Goal: Communication & Community: Answer question/provide support

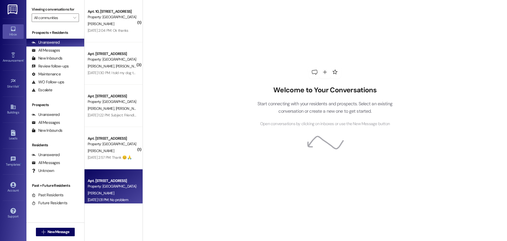
click at [110, 187] on div "Property: [GEOGRAPHIC_DATA] (1126)" at bounding box center [112, 186] width 49 height 6
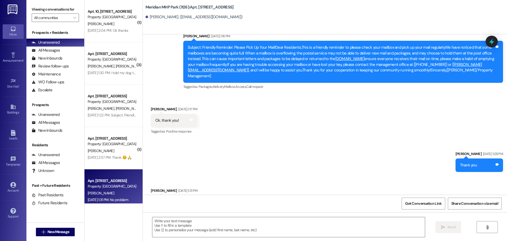
scroll to position [915, 0]
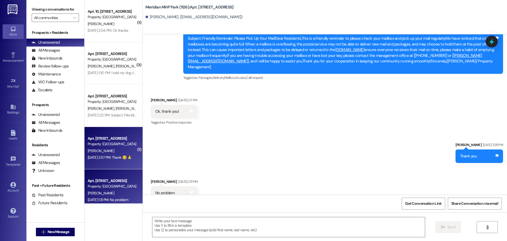
click at [108, 144] on div "Property: [GEOGRAPHIC_DATA] (1126)" at bounding box center [112, 144] width 49 height 6
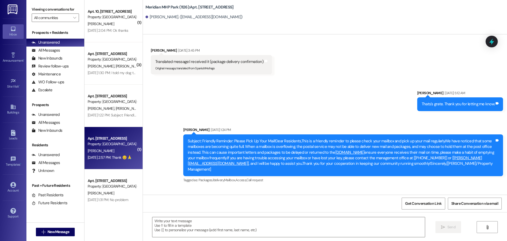
scroll to position [1165, 0]
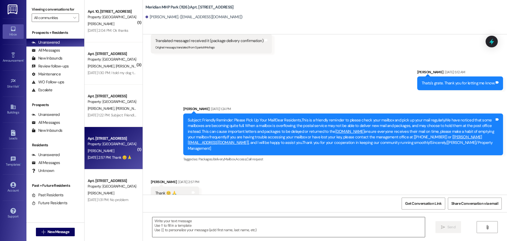
click at [172, 226] on textarea at bounding box center [288, 227] width 273 height 20
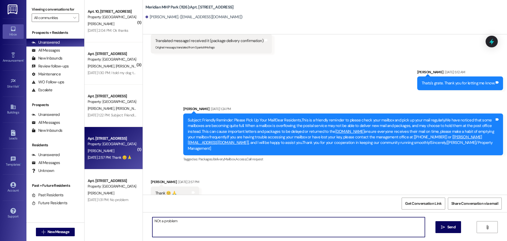
click at [159, 219] on textarea "NOt a problem" at bounding box center [288, 227] width 273 height 20
type textarea "Not a problem"
drag, startPoint x: 179, startPoint y: 221, endPoint x: 158, endPoint y: 221, distance: 21.4
click at [143, 222] on div "[GEOGRAPHIC_DATA] (1126): Apt. [STREET_ADDRESS][GEOGRAPHIC_DATA][PERSON_NAME]. …" at bounding box center [325, 120] width 365 height 241
click at [218, 229] on textarea "Not a problem" at bounding box center [288, 227] width 273 height 20
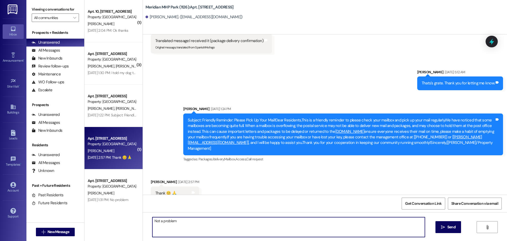
click at [218, 229] on textarea "Not a problem" at bounding box center [288, 227] width 273 height 20
click at [219, 228] on textarea "Not a problem" at bounding box center [288, 227] width 273 height 20
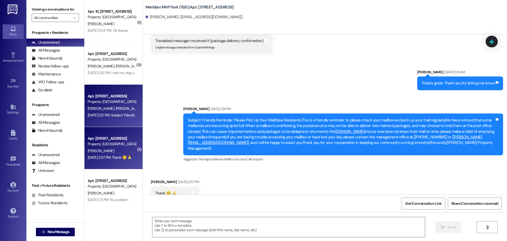
click at [106, 107] on span "[PERSON_NAME]" at bounding box center [102, 108] width 28 height 5
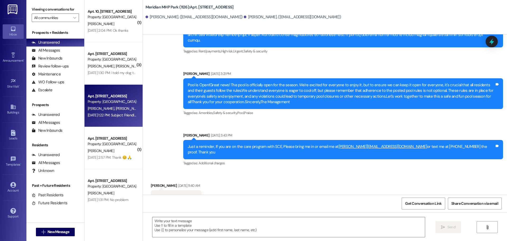
scroll to position [322, 0]
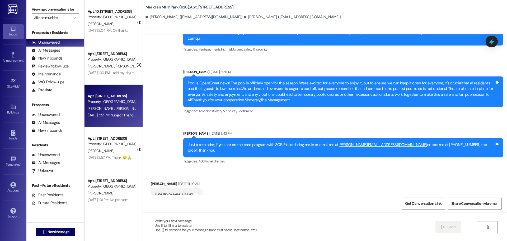
click at [176, 192] on link "[URL][DOMAIN_NAME]" at bounding box center [174, 194] width 38 height 5
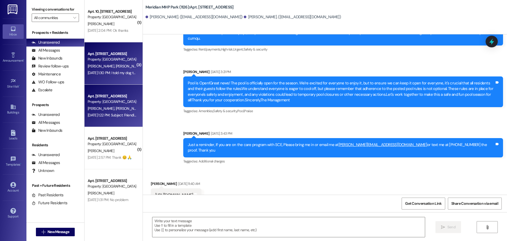
click at [115, 65] on span "[PERSON_NAME]" at bounding box center [128, 66] width 26 height 5
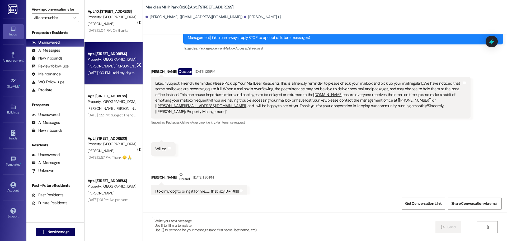
scroll to position [89, 0]
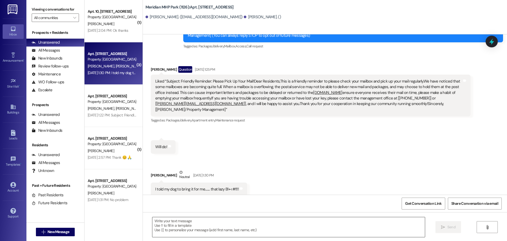
click at [177, 221] on textarea at bounding box center [288, 227] width 273 height 20
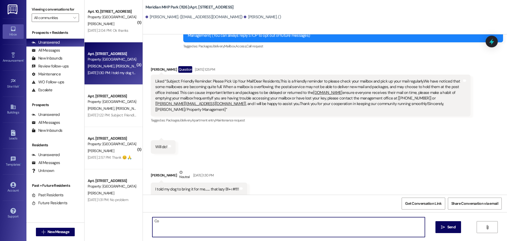
type textarea "C"
type textarea "Treats in the office for the babies."
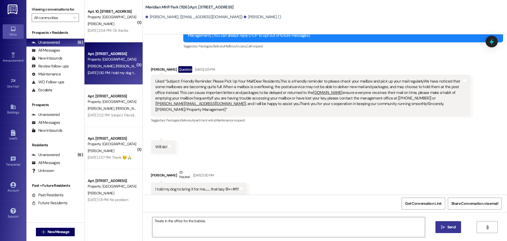
drag, startPoint x: 442, startPoint y: 226, endPoint x: 440, endPoint y: 228, distance: 2.8
click at [442, 226] on icon "" at bounding box center [443, 227] width 4 height 4
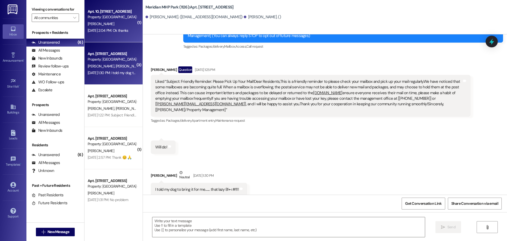
click at [110, 24] on div "[PERSON_NAME]" at bounding box center [112, 24] width 50 height 7
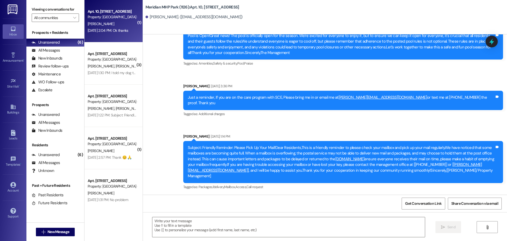
scroll to position [3029, 0]
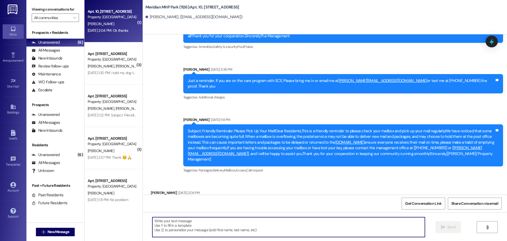
paste textarea "Not a problem"
type textarea "Not a problem"
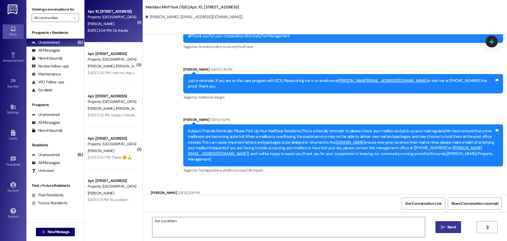
drag, startPoint x: 443, startPoint y: 225, endPoint x: 439, endPoint y: 224, distance: 4.0
click at [442, 224] on span " Send" at bounding box center [448, 227] width 17 height 6
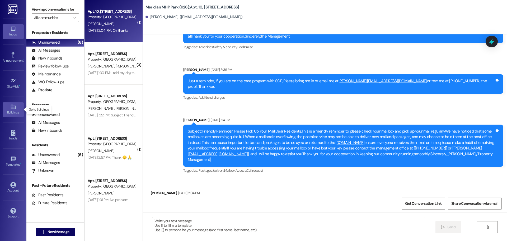
click at [13, 109] on icon at bounding box center [13, 107] width 6 height 6
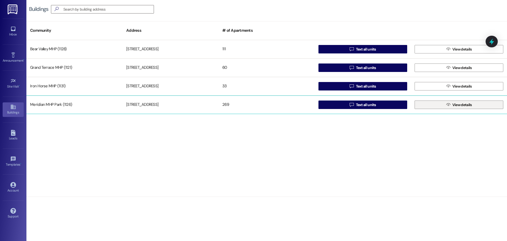
click at [441, 106] on button " View details" at bounding box center [459, 104] width 89 height 8
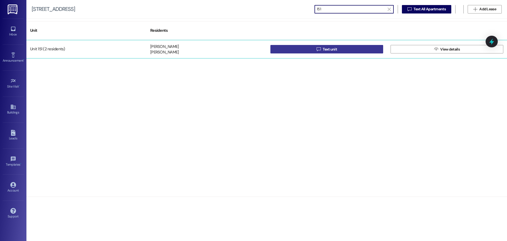
type input "151"
click at [331, 49] on span "Text unit" at bounding box center [330, 50] width 14 height 6
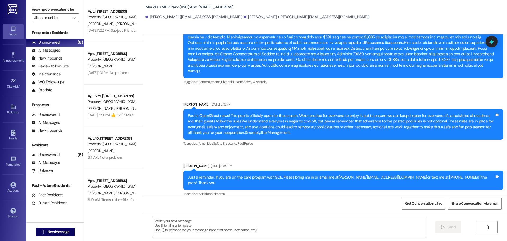
scroll to position [407, 0]
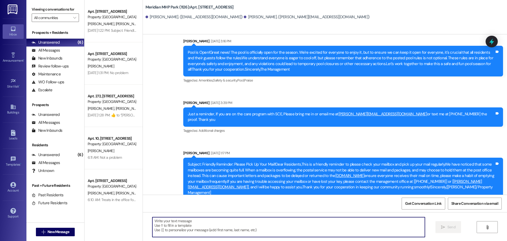
click at [197, 222] on textarea at bounding box center [288, 227] width 273 height 20
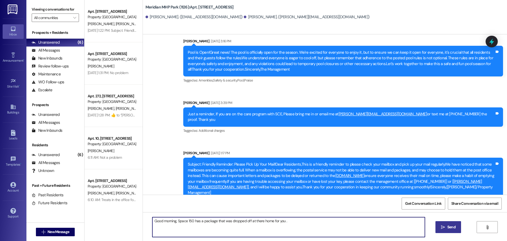
type textarea "Good morning, Space 150 has a package that was dropped off at there home for yo…"
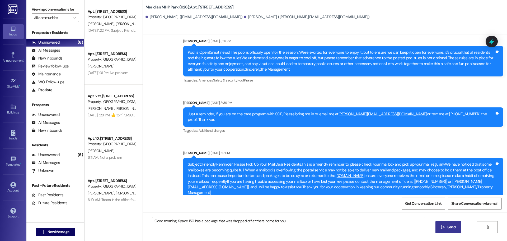
drag, startPoint x: 449, startPoint y: 225, endPoint x: 441, endPoint y: 230, distance: 9.6
click at [443, 229] on span " Send" at bounding box center [448, 227] width 17 height 6
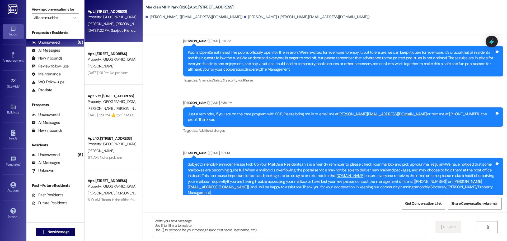
click at [104, 23] on span "[PERSON_NAME]" at bounding box center [102, 23] width 28 height 5
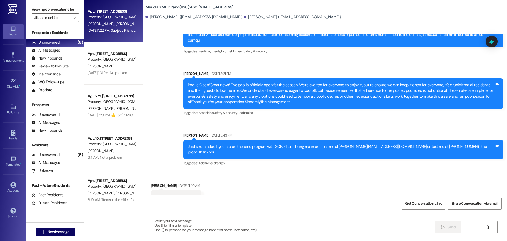
scroll to position [322, 0]
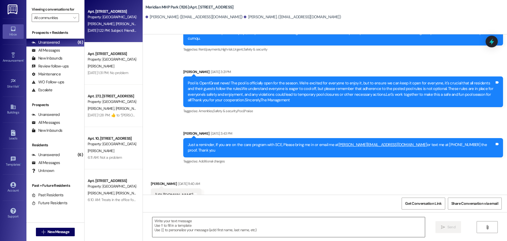
drag, startPoint x: 170, startPoint y: 218, endPoint x: 171, endPoint y: 221, distance: 3.2
click at [171, 221] on textarea at bounding box center [288, 227] width 273 height 20
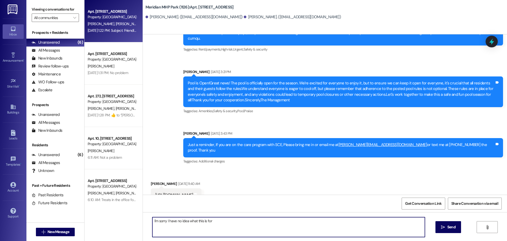
type textarea "I'm sorry I have no idea what this is for."
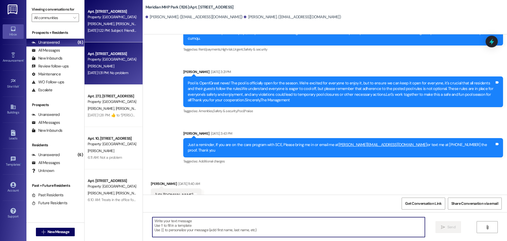
click at [101, 60] on div "Property: [GEOGRAPHIC_DATA] (1126)" at bounding box center [112, 60] width 49 height 6
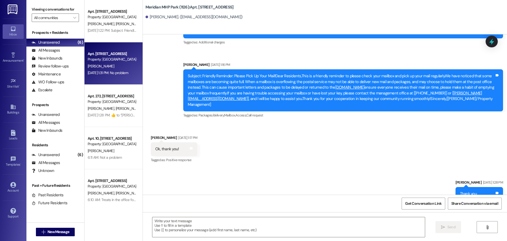
scroll to position [915, 0]
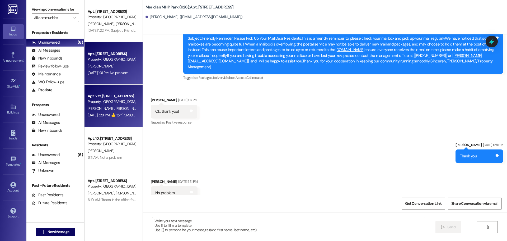
click at [104, 110] on span "[PERSON_NAME]" at bounding box center [102, 108] width 28 height 5
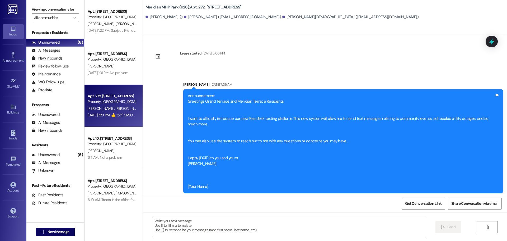
scroll to position [4254, 0]
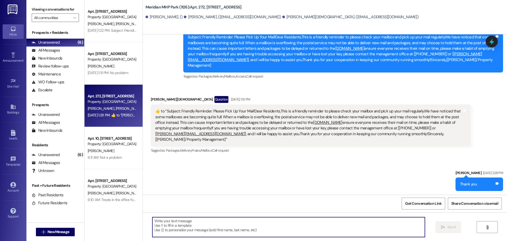
paste textarea "Not a problem"
type textarea "Not a problem"
click at [445, 229] on span " Send" at bounding box center [448, 227] width 17 height 6
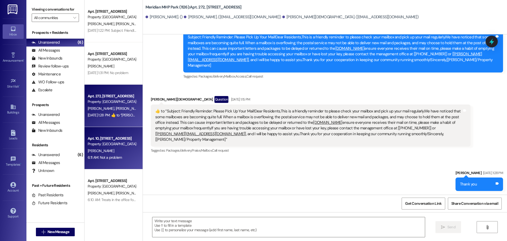
scroll to position [4253, 0]
click at [108, 149] on div "[PERSON_NAME]" at bounding box center [112, 150] width 50 height 7
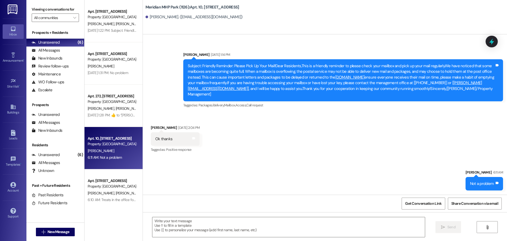
scroll to position [3028, 0]
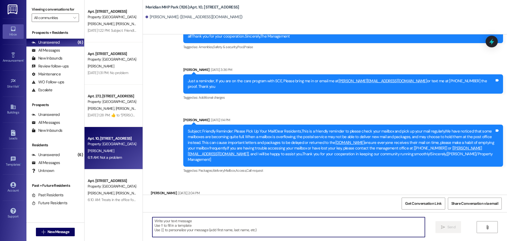
paste textarea "Not a problem"
type textarea "Not a problem"
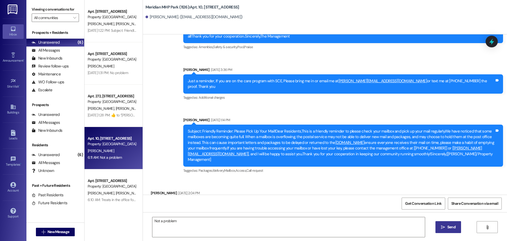
click at [444, 226] on icon "" at bounding box center [443, 227] width 4 height 4
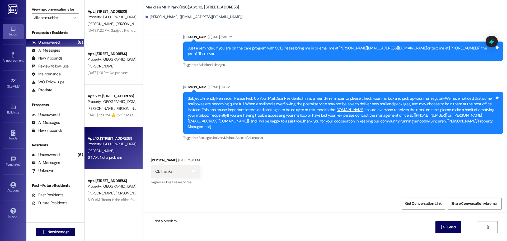
scroll to position [3065, 0]
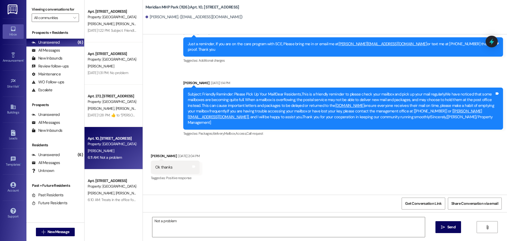
click at [108, 150] on div "[PERSON_NAME]" at bounding box center [112, 150] width 50 height 7
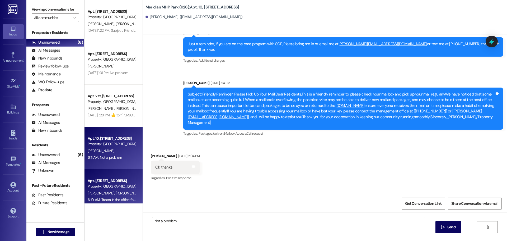
click at [106, 185] on div "Property: [GEOGRAPHIC_DATA] (1126)" at bounding box center [112, 186] width 49 height 6
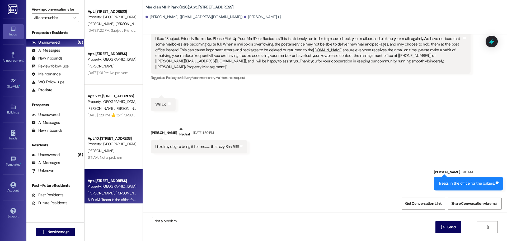
scroll to position [125, 0]
